Goal: Task Accomplishment & Management: Complete application form

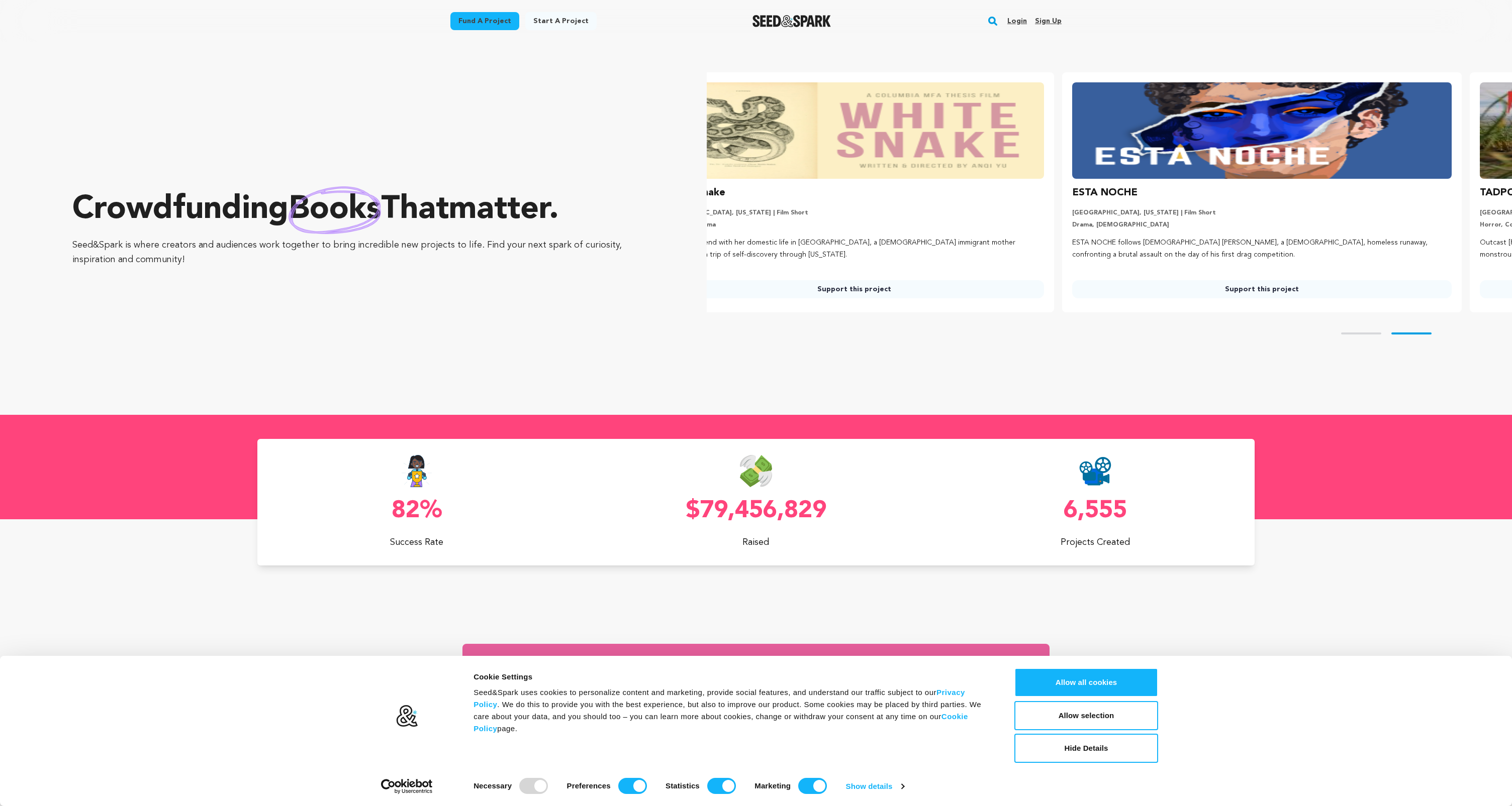
scroll to position [0, 347]
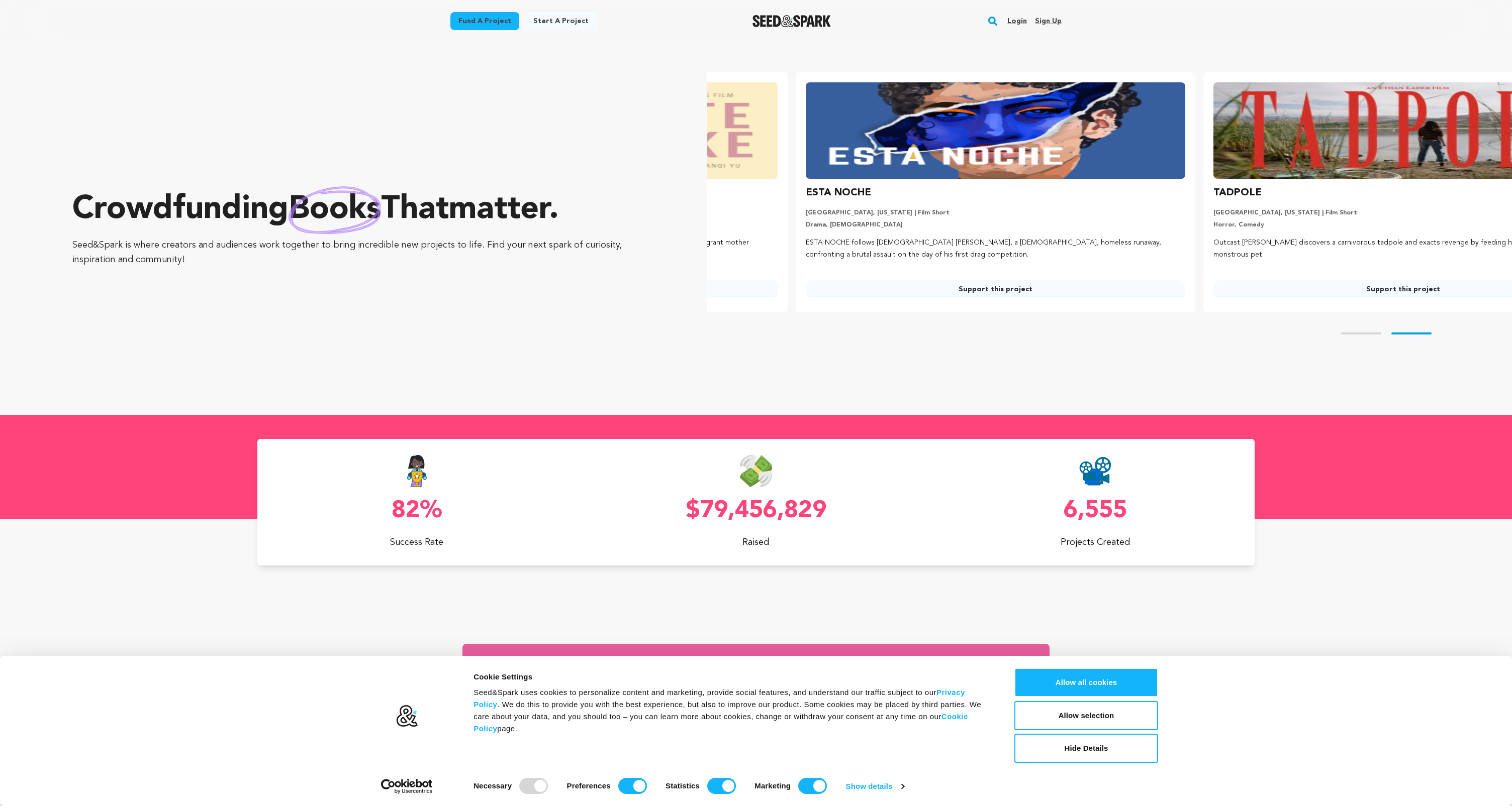
click at [550, 19] on link "Start a project" at bounding box center [561, 21] width 72 height 18
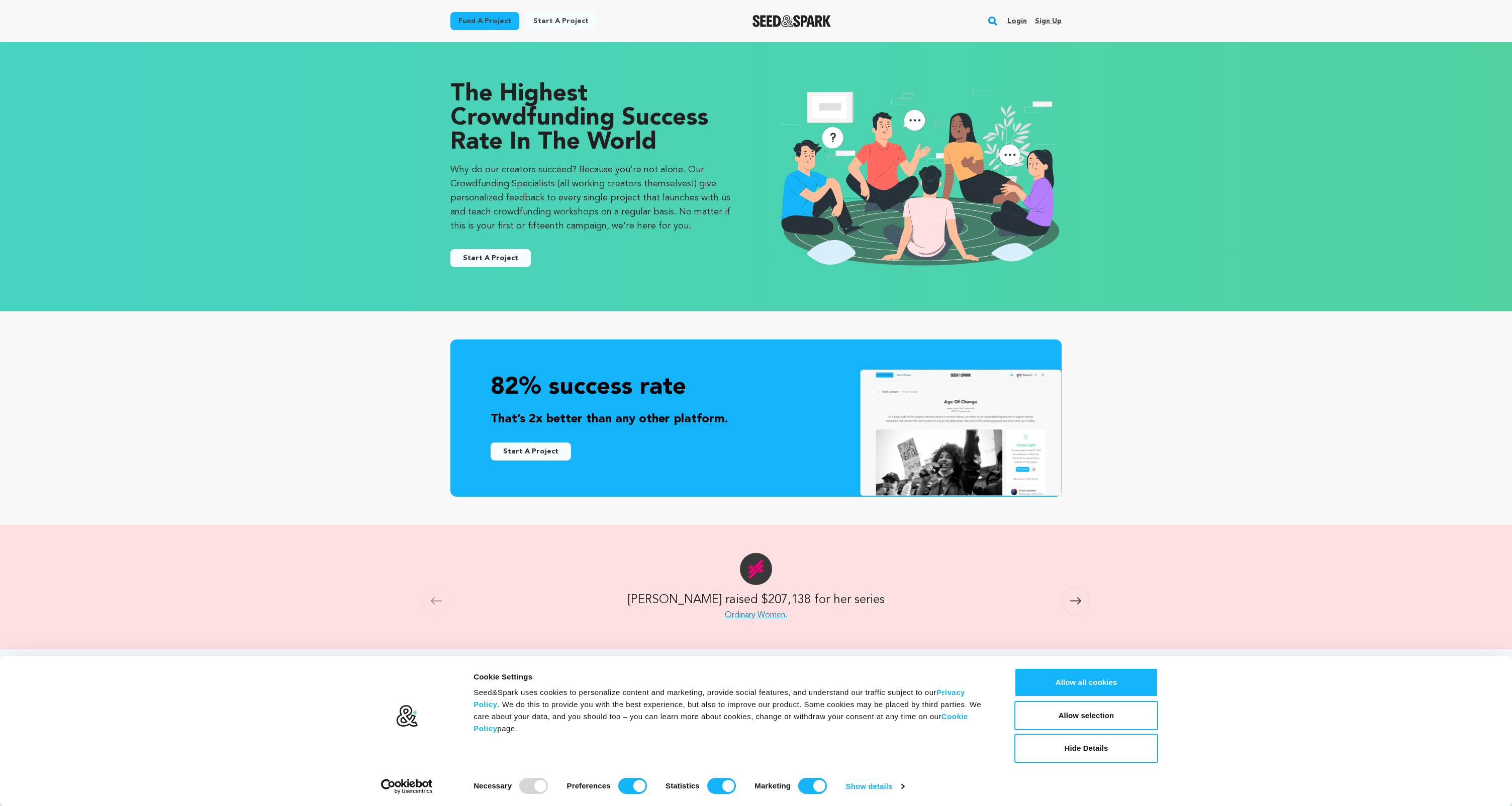
click at [485, 255] on link "Start A Project" at bounding box center [490, 258] width 80 height 18
